Goal: Book appointment/travel/reservation

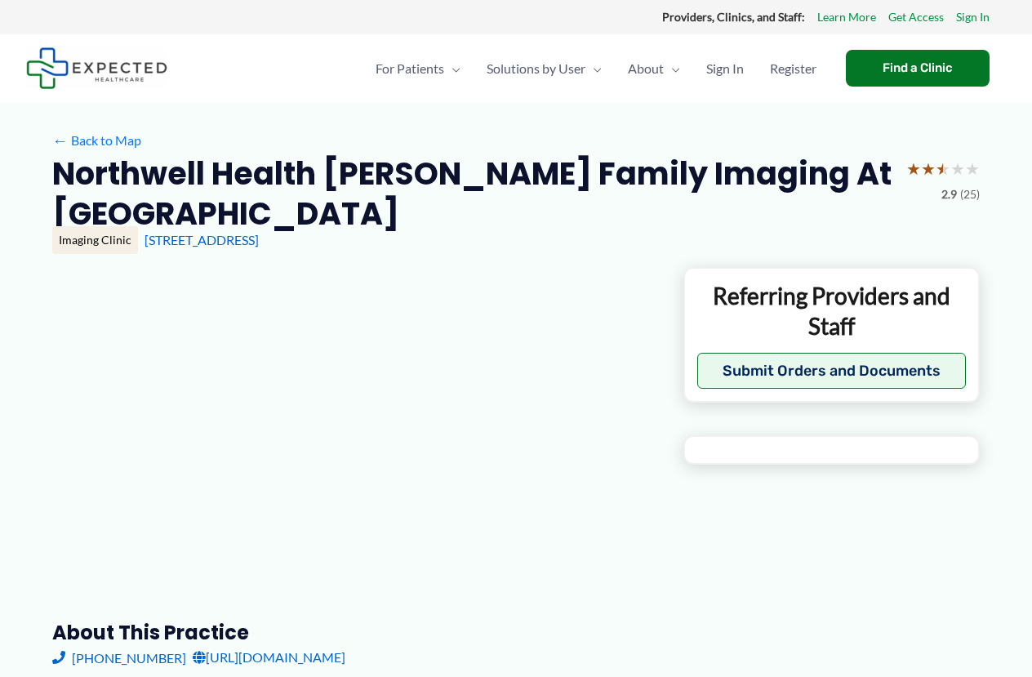
type input "**********"
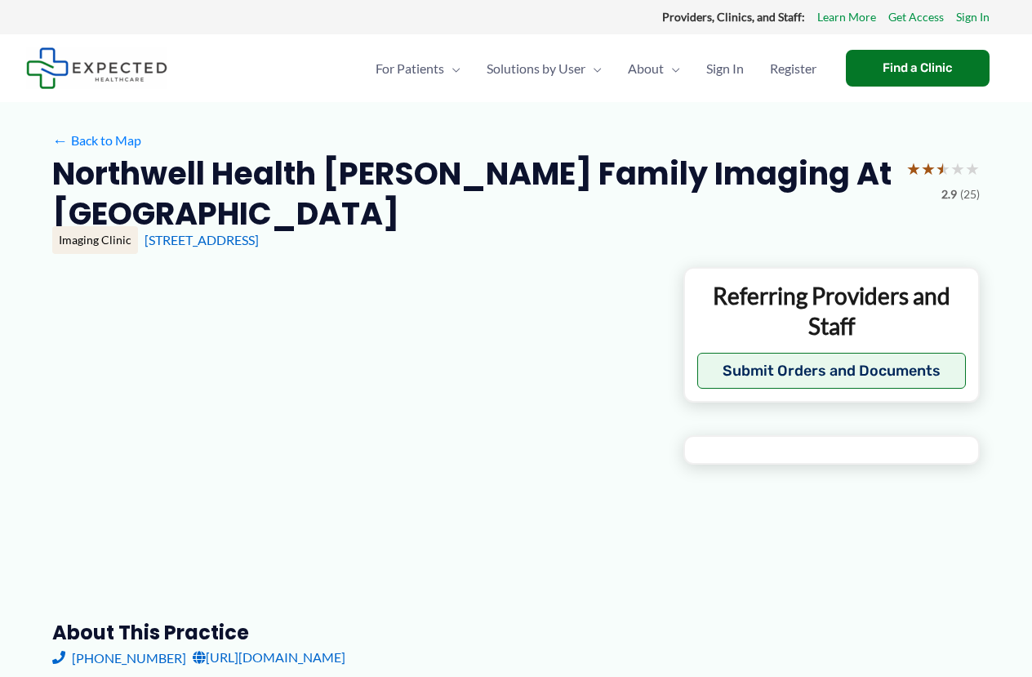
type input "**********"
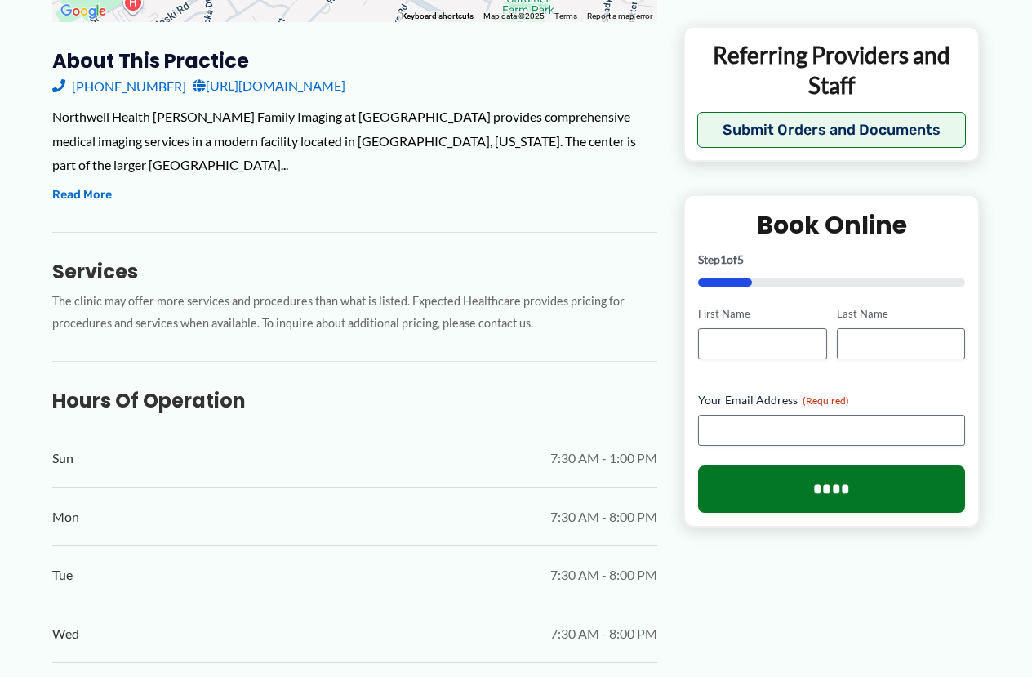
scroll to position [245, 0]
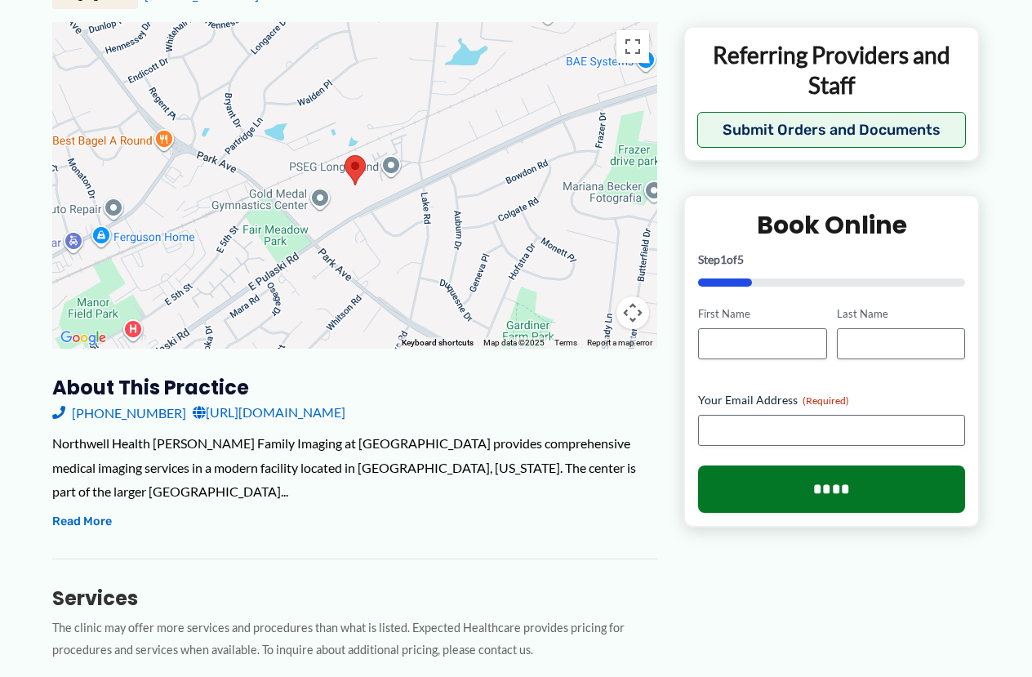
click at [308, 400] on link "[URL][DOMAIN_NAME]" at bounding box center [269, 412] width 153 height 25
